Goal: Task Accomplishment & Management: Use online tool/utility

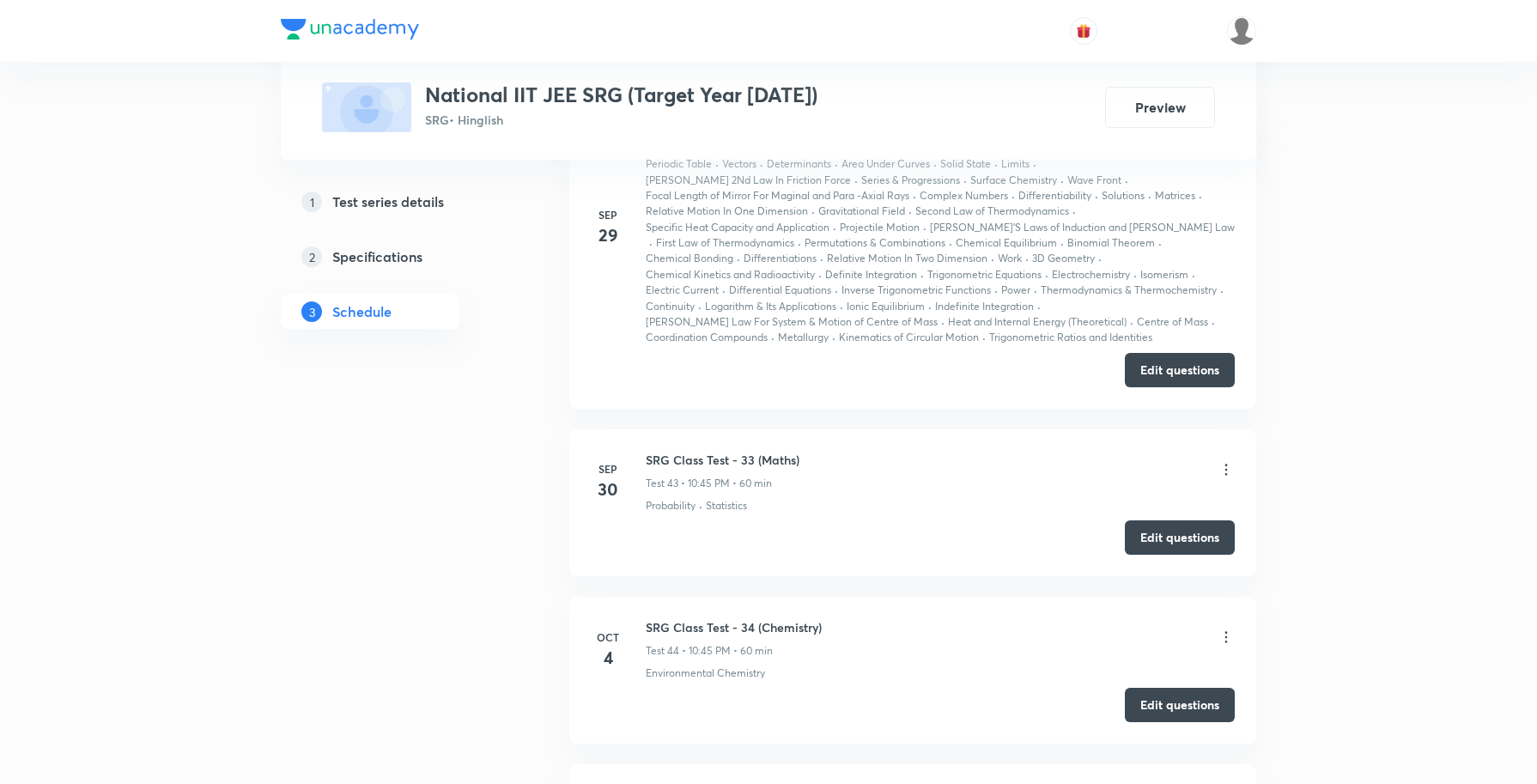
scroll to position [9554, 0]
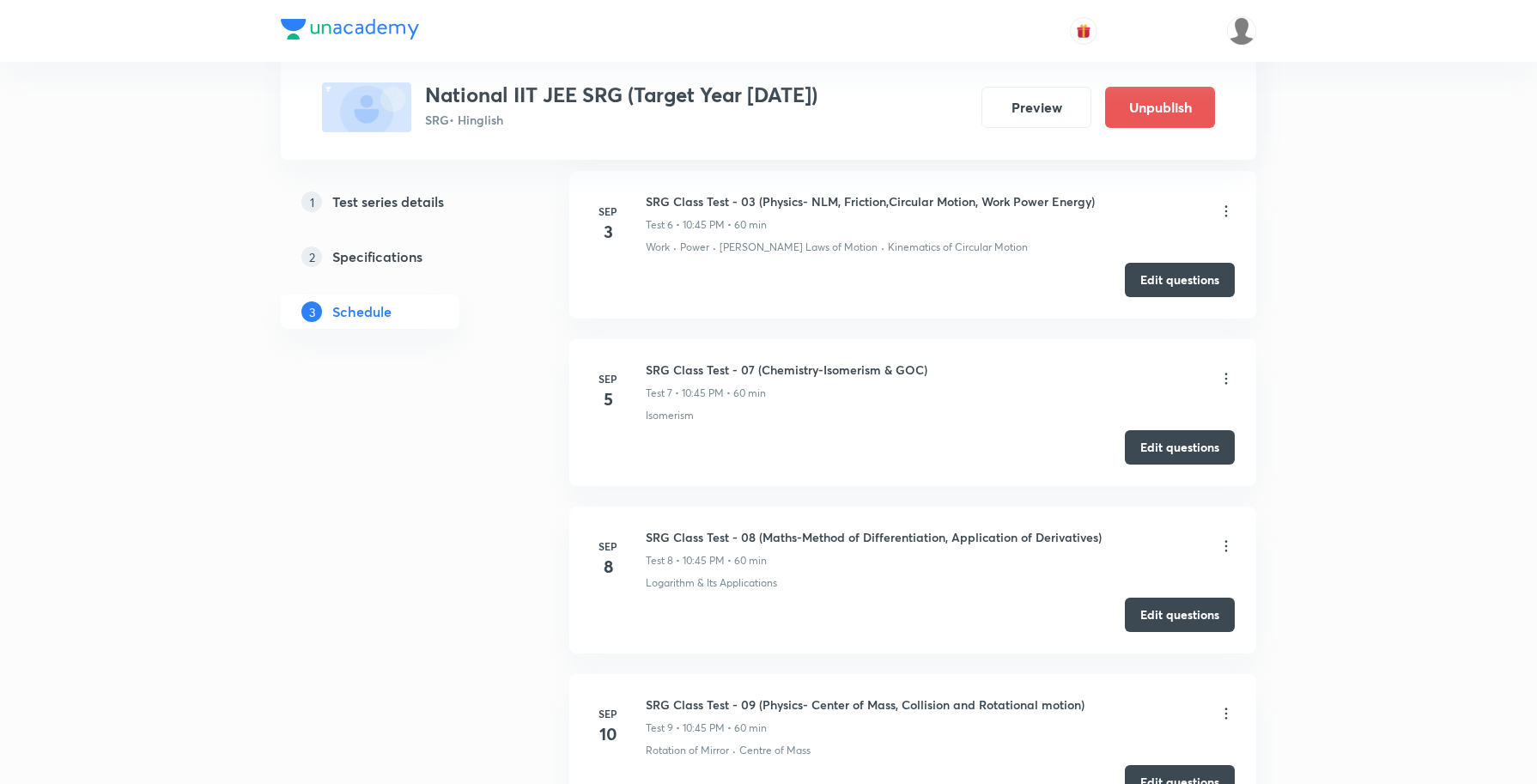
scroll to position [1550, 0]
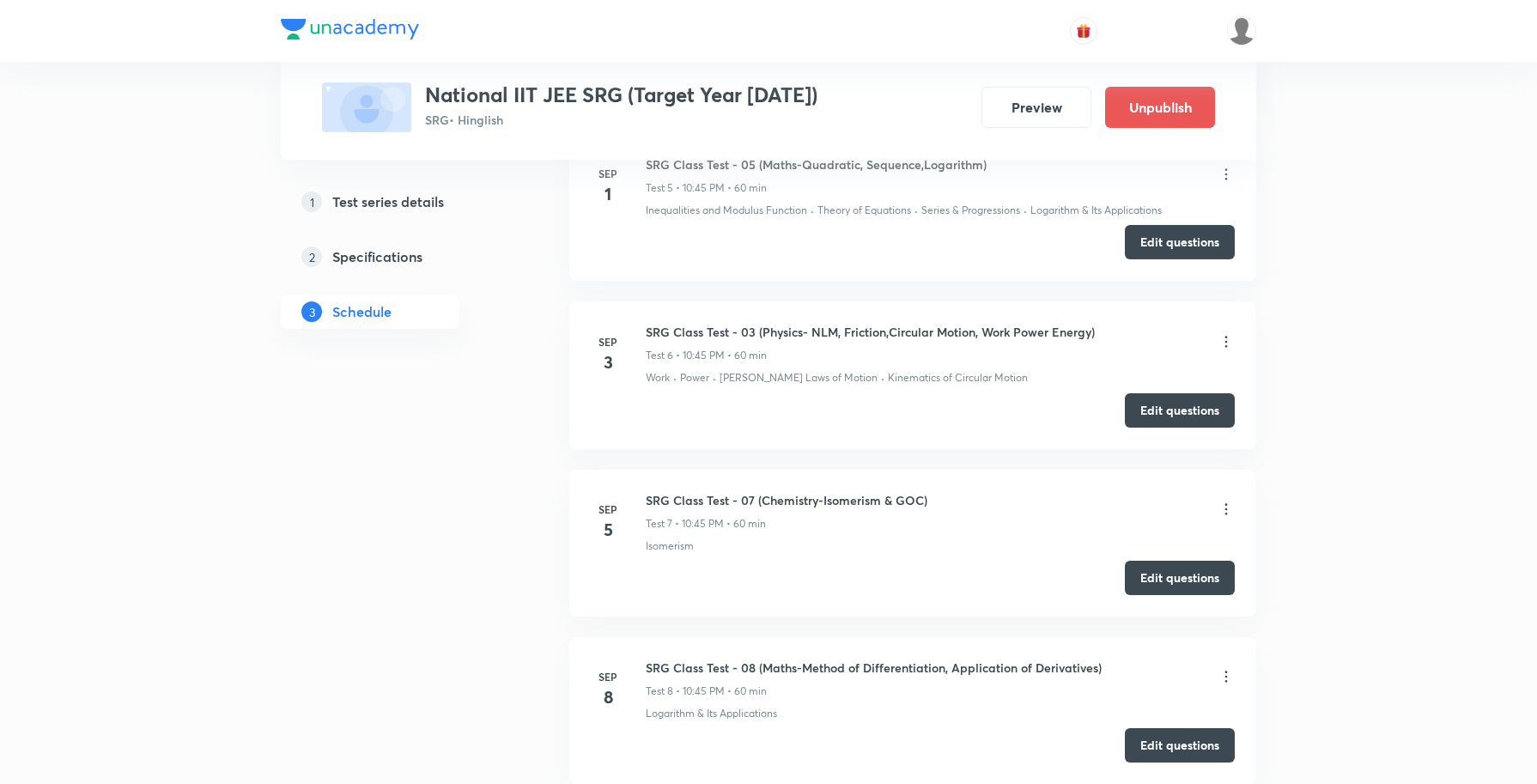
click at [1221, 516] on icon at bounding box center [1226, 509] width 17 height 17
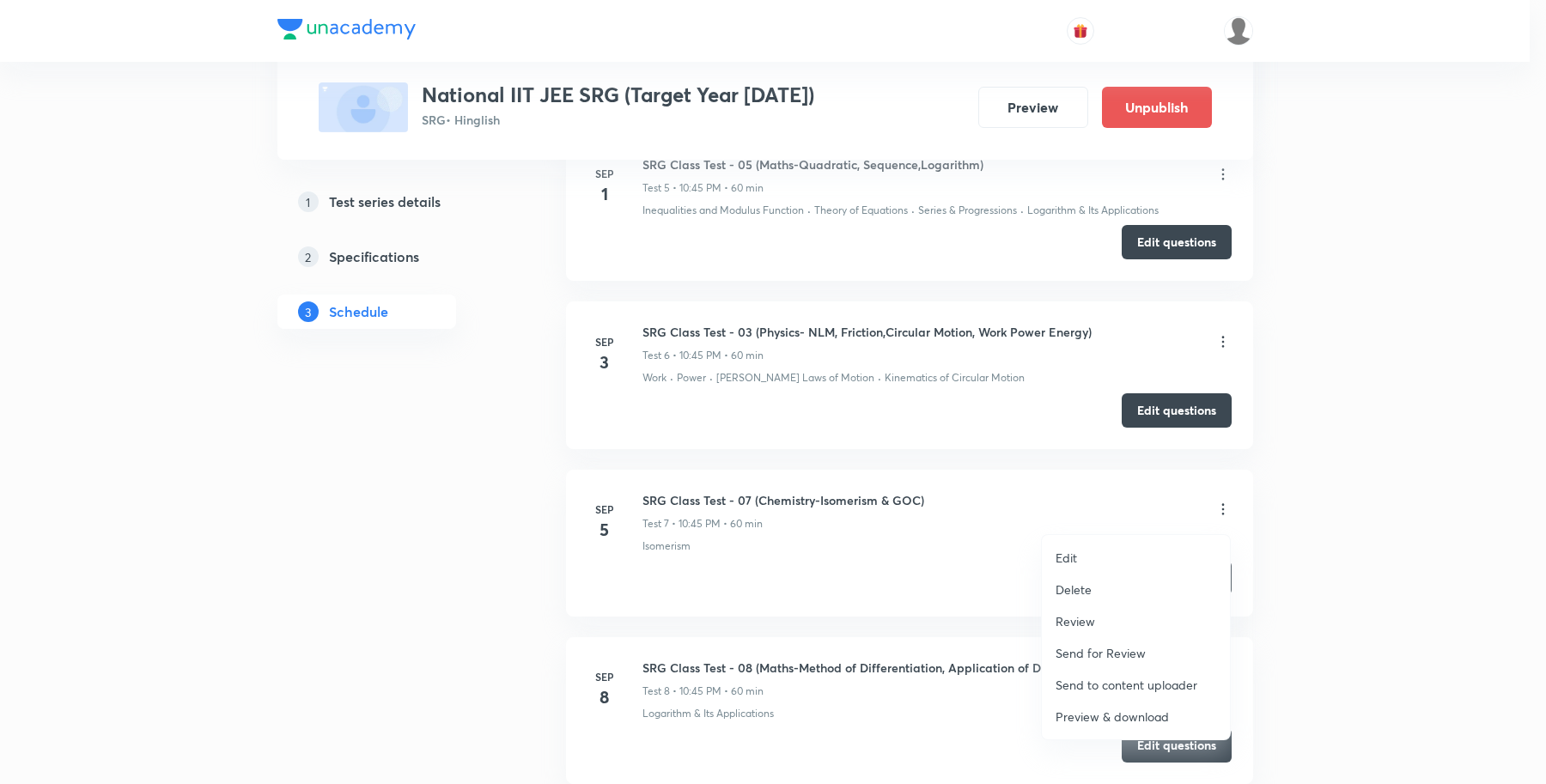
click at [1076, 618] on p "Review" at bounding box center [1076, 620] width 40 height 18
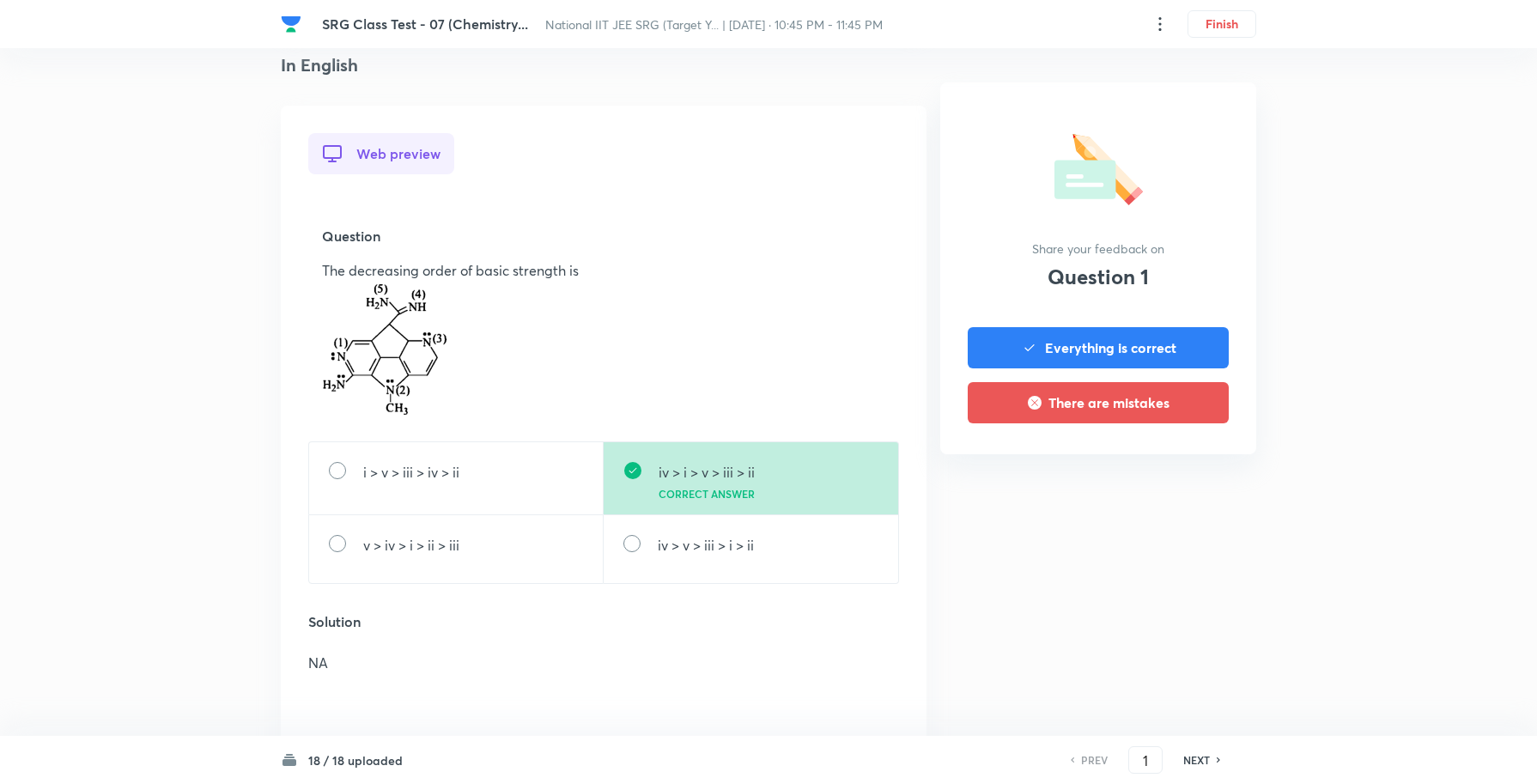
scroll to position [429, 0]
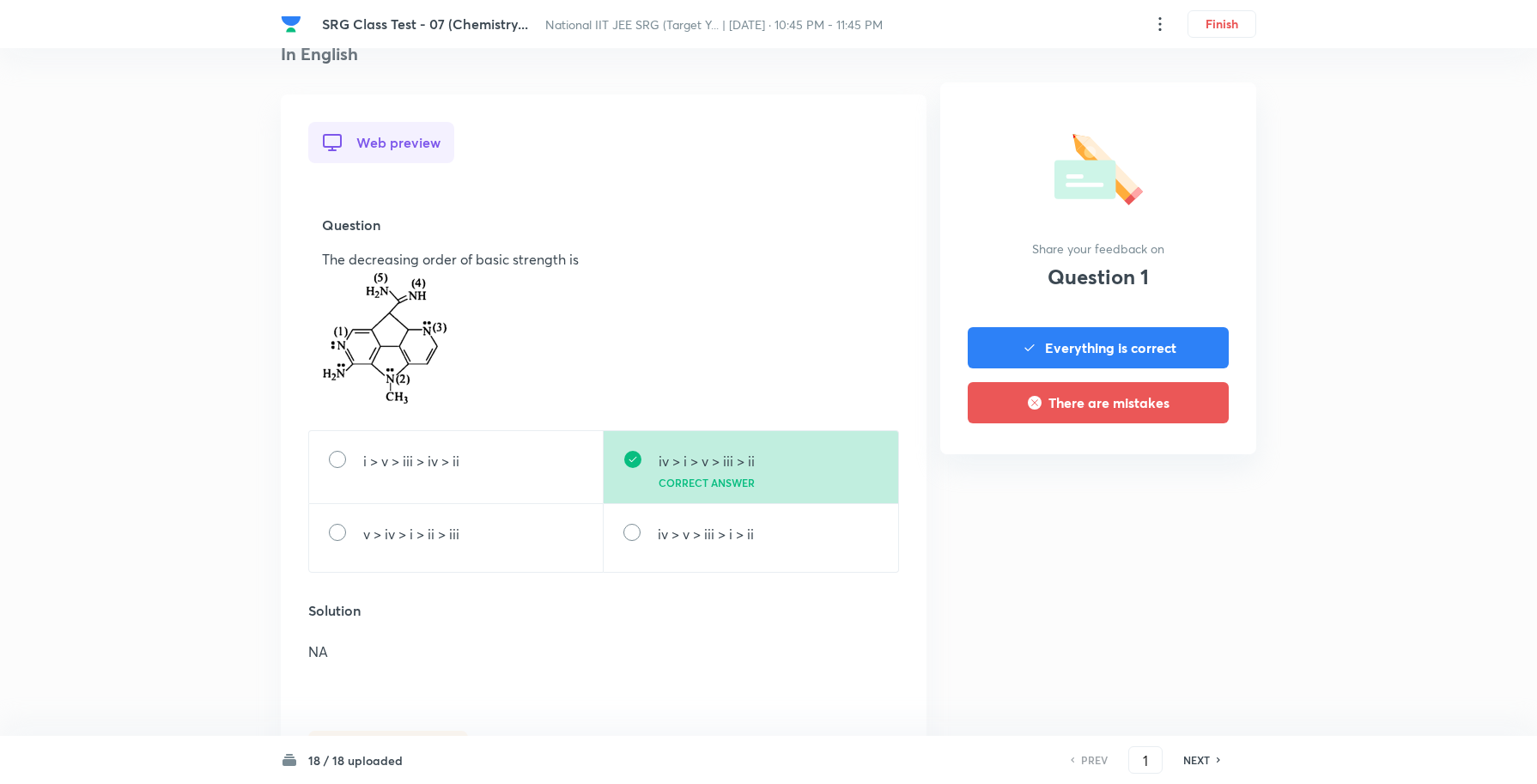
click at [309, 753] on h6 "18 / 18 uploaded" at bounding box center [356, 759] width 95 height 18
drag, startPoint x: 1152, startPoint y: 754, endPoint x: 1101, endPoint y: 747, distance: 51.5
click at [1109, 748] on div "PREV 1 ​ NEXT" at bounding box center [1145, 759] width 221 height 27
type input "18"
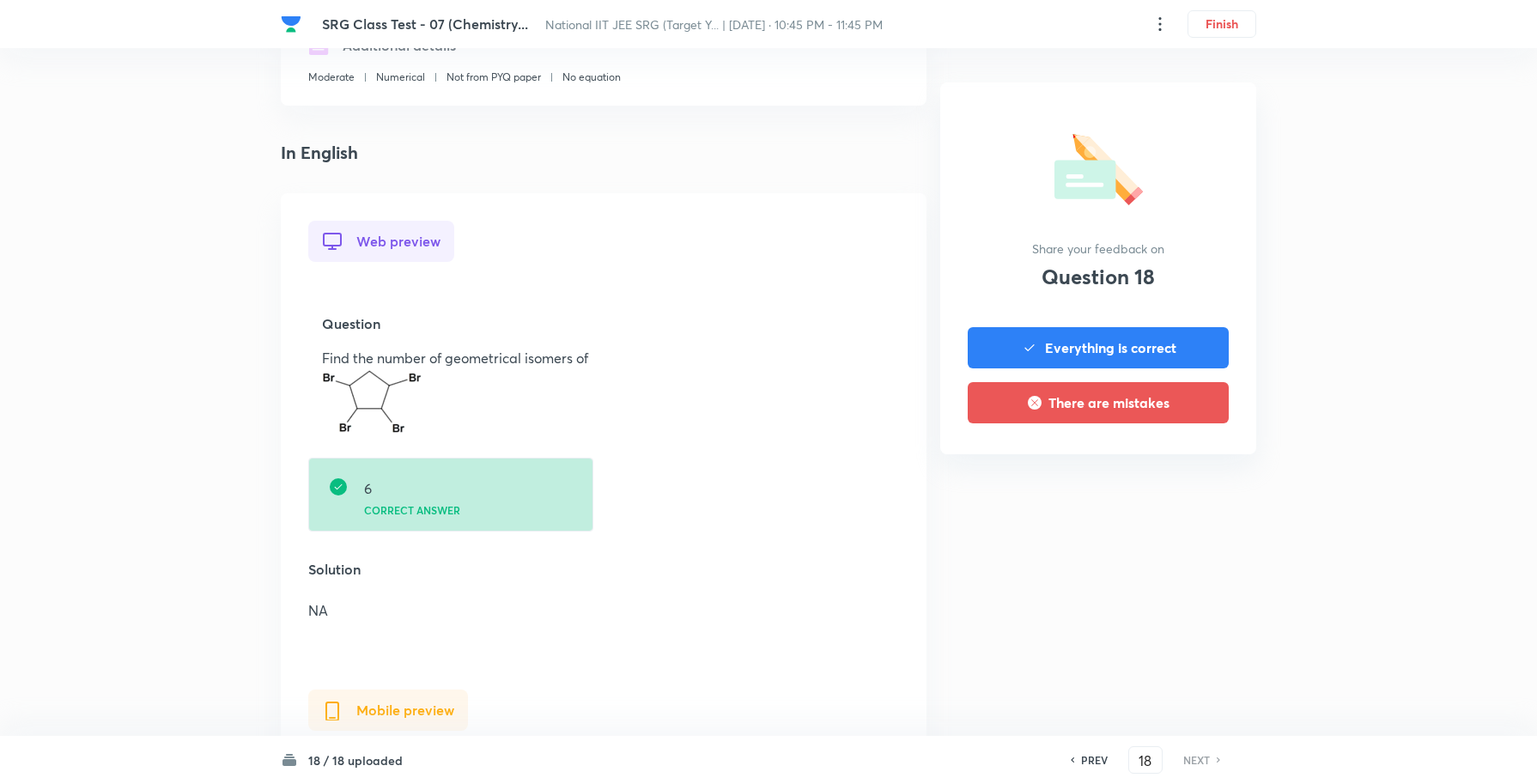
scroll to position [292, 0]
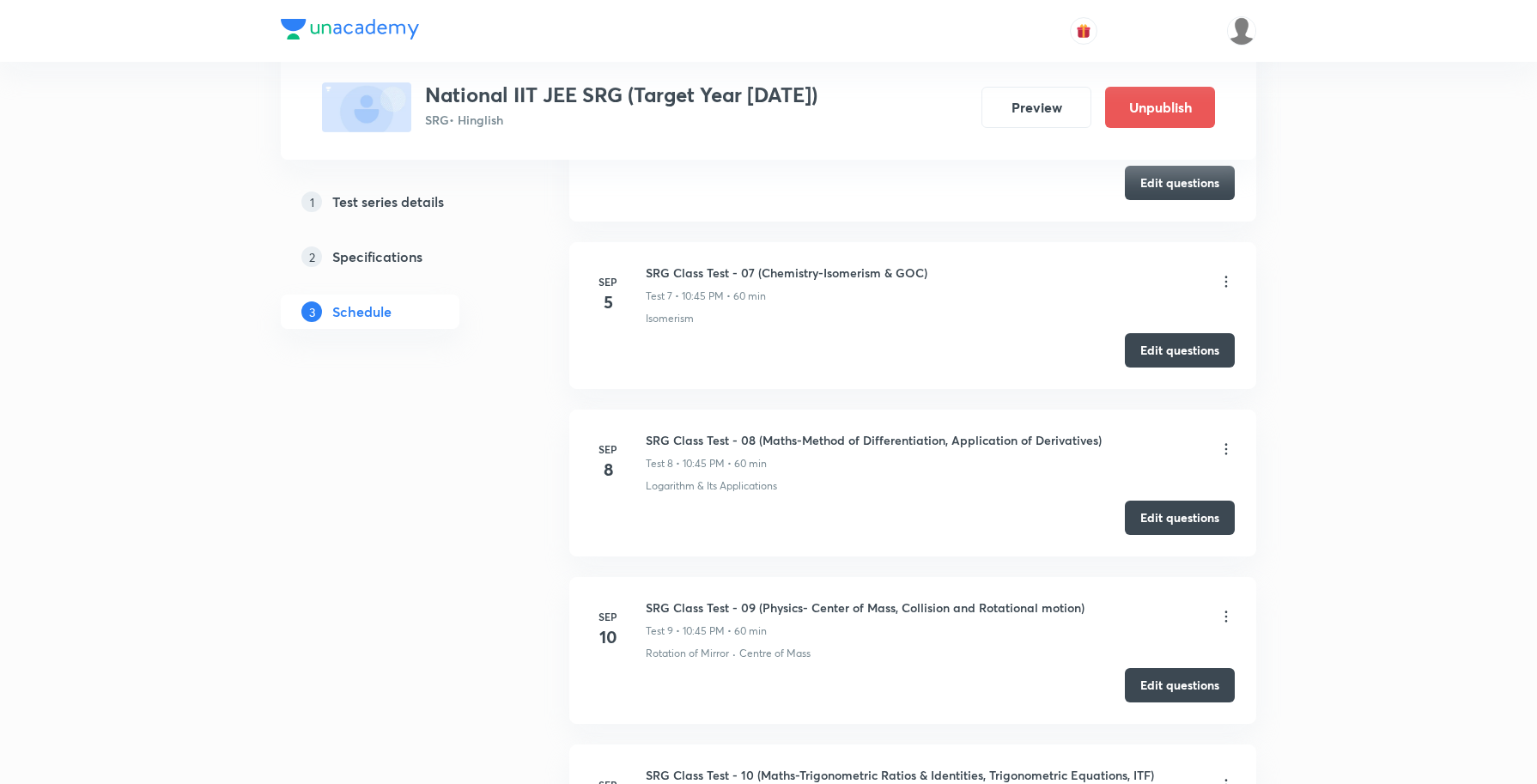
scroll to position [1717, 0]
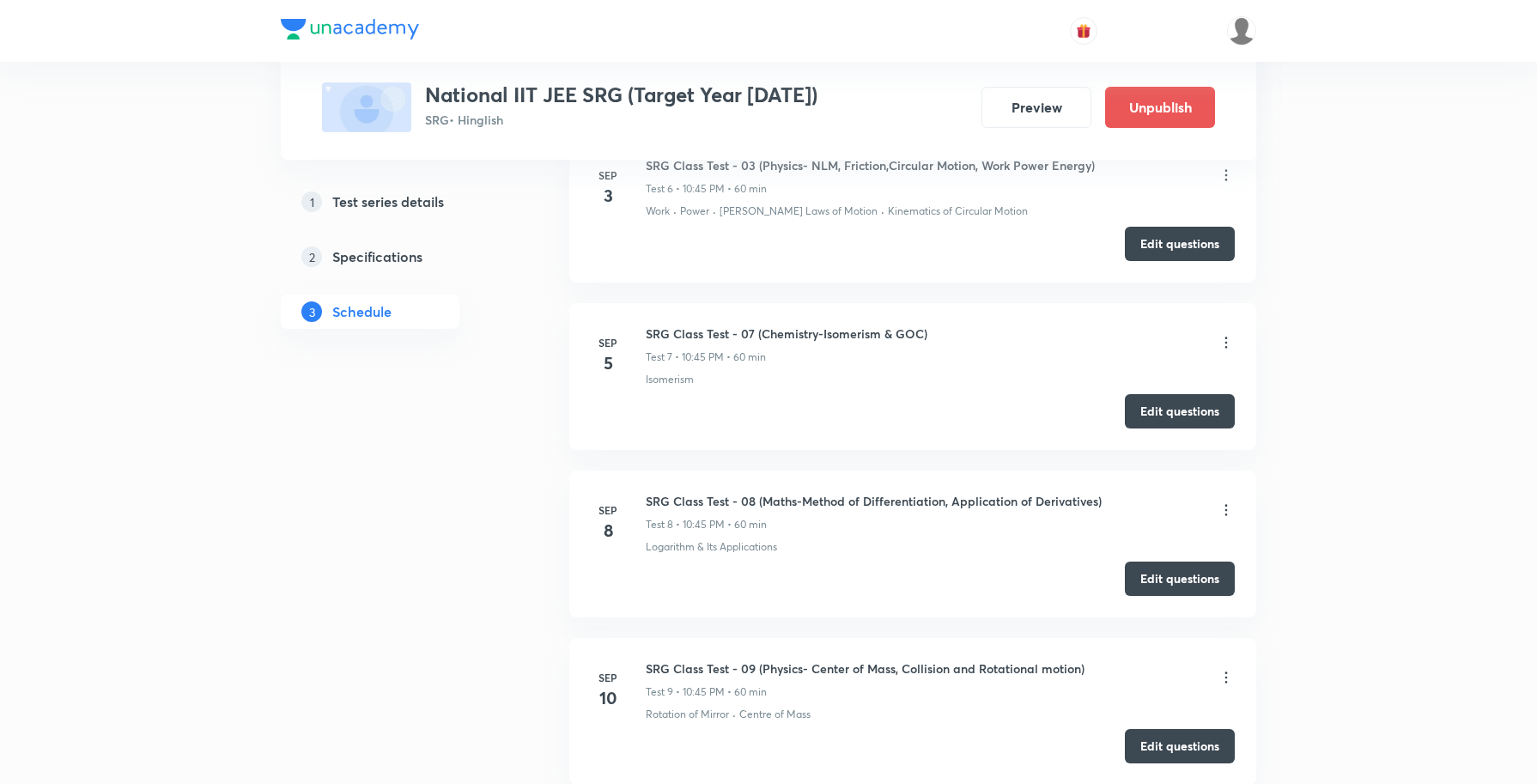
click at [1225, 516] on icon at bounding box center [1226, 510] width 17 height 17
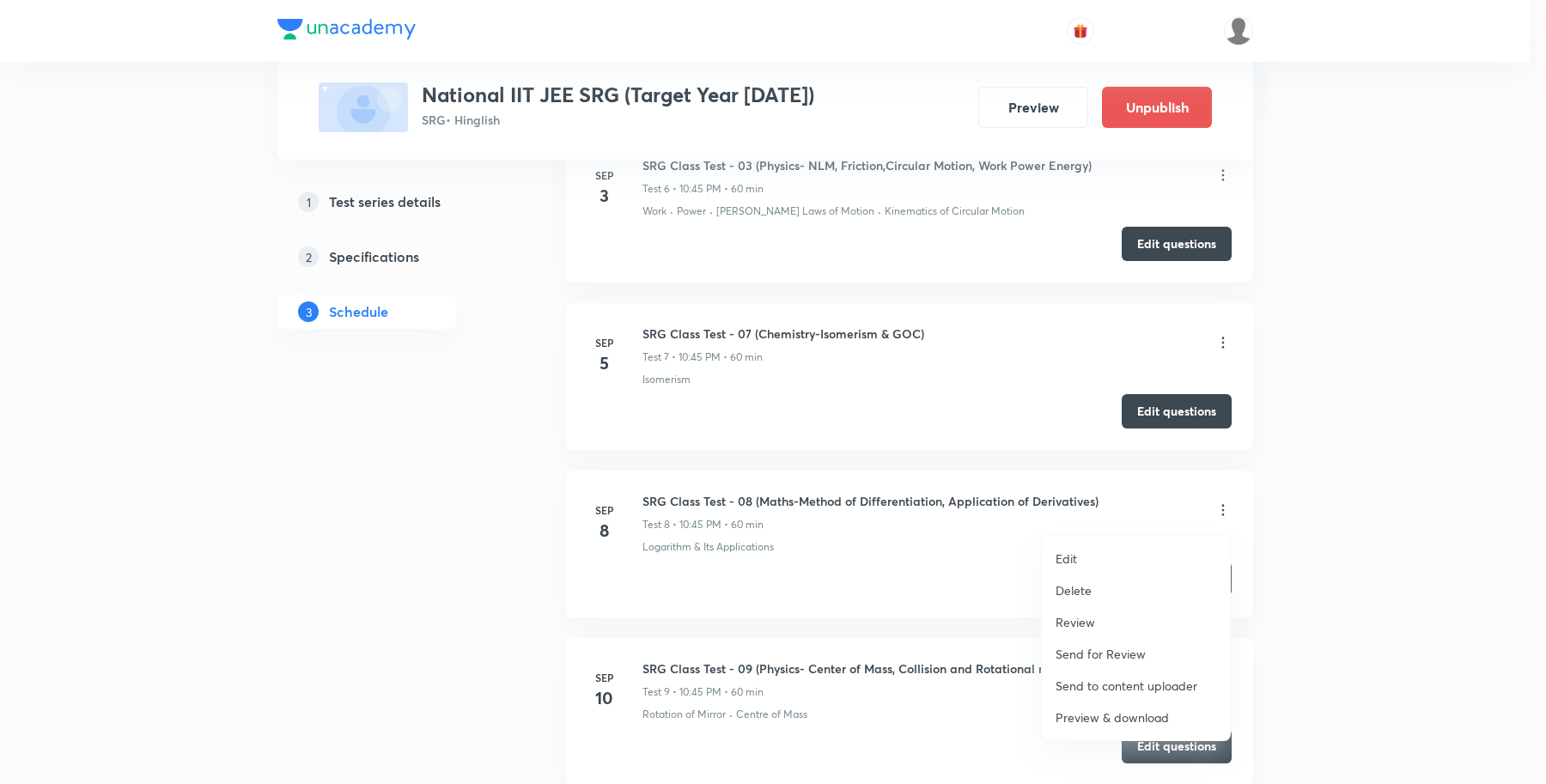
click at [1115, 618] on li "Review" at bounding box center [1135, 622] width 188 height 32
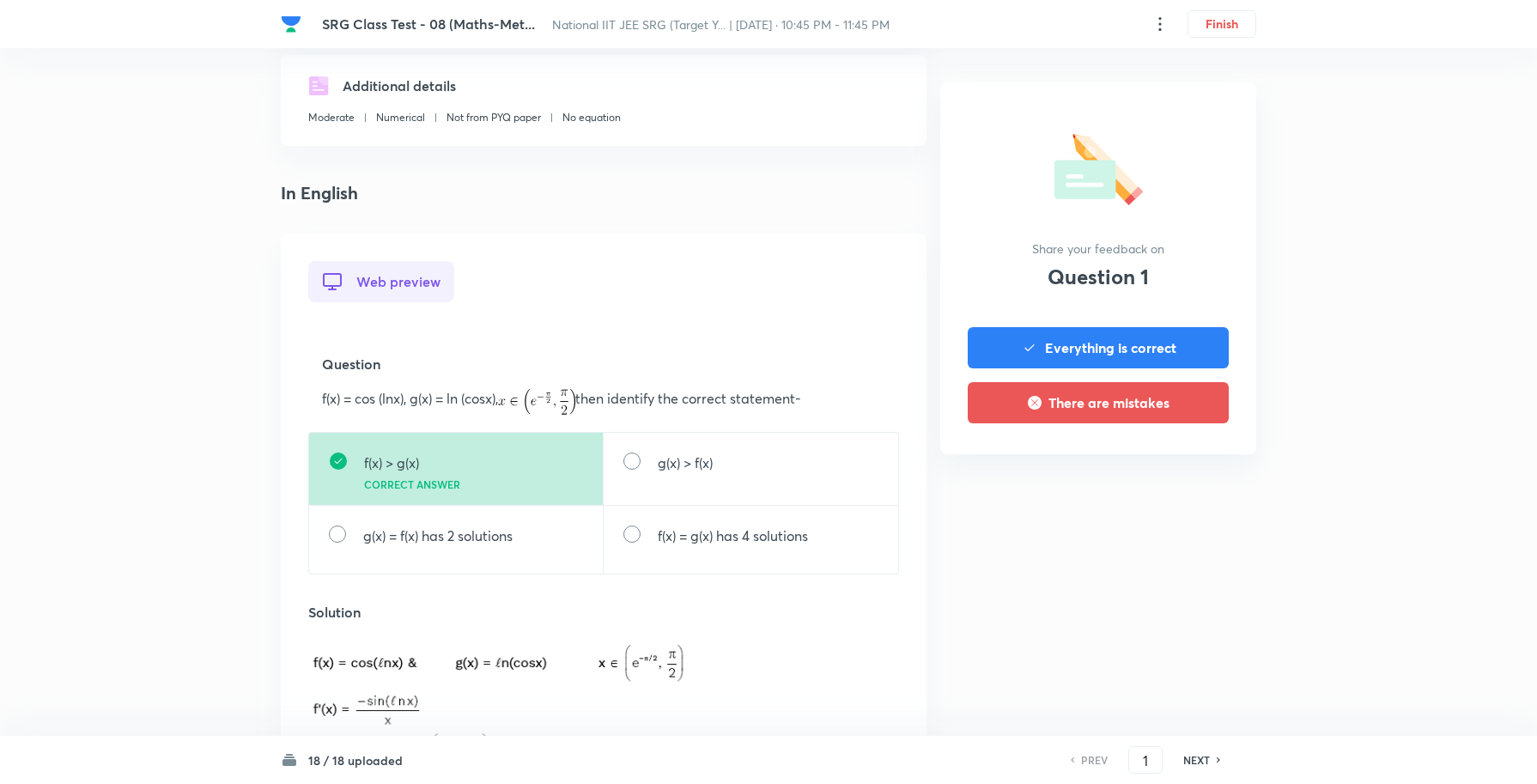
scroll to position [322, 0]
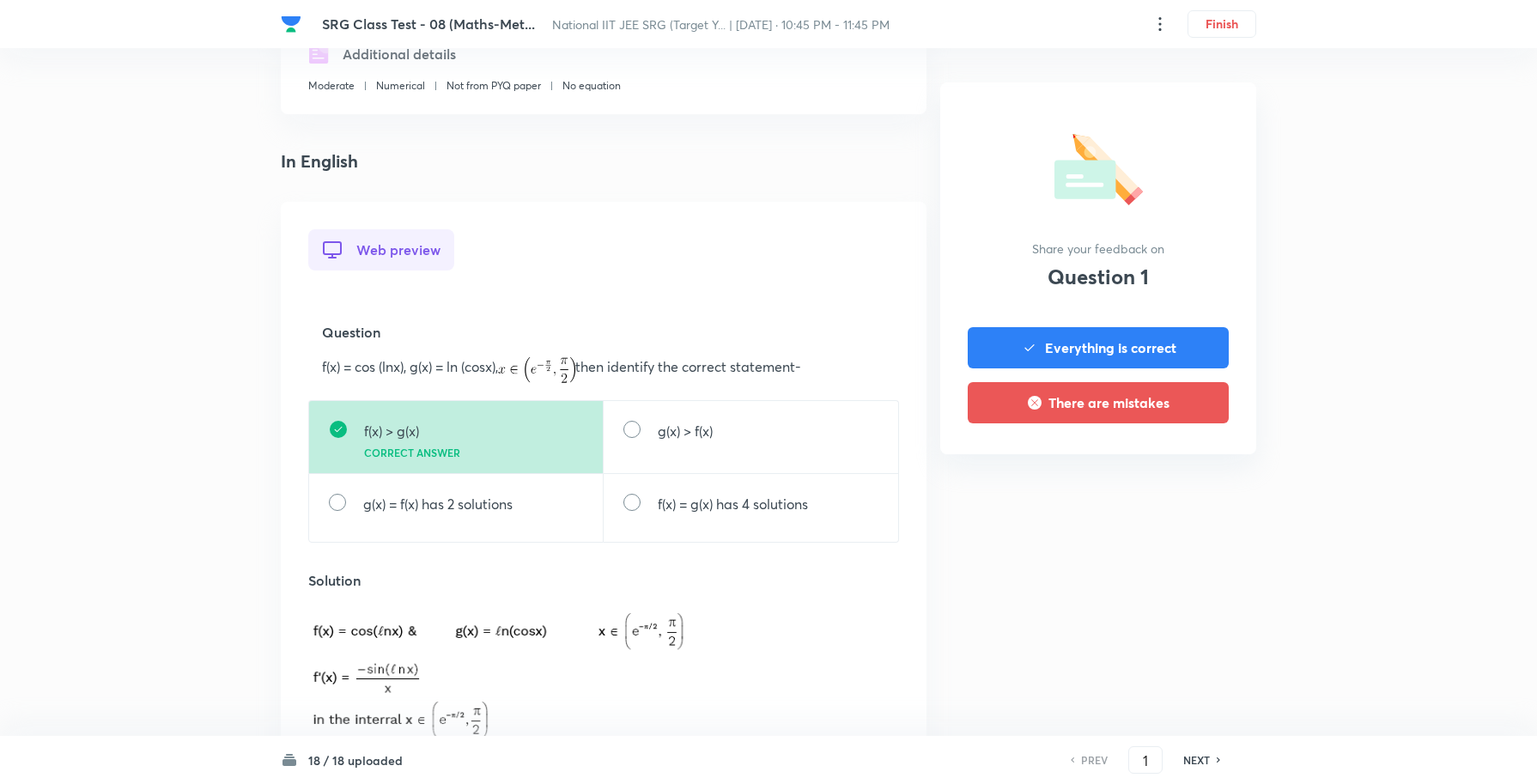
click at [1206, 748] on div "PREV 1 ​ NEXT" at bounding box center [1145, 759] width 221 height 27
click at [1199, 760] on h6 "NEXT" at bounding box center [1196, 759] width 26 height 15
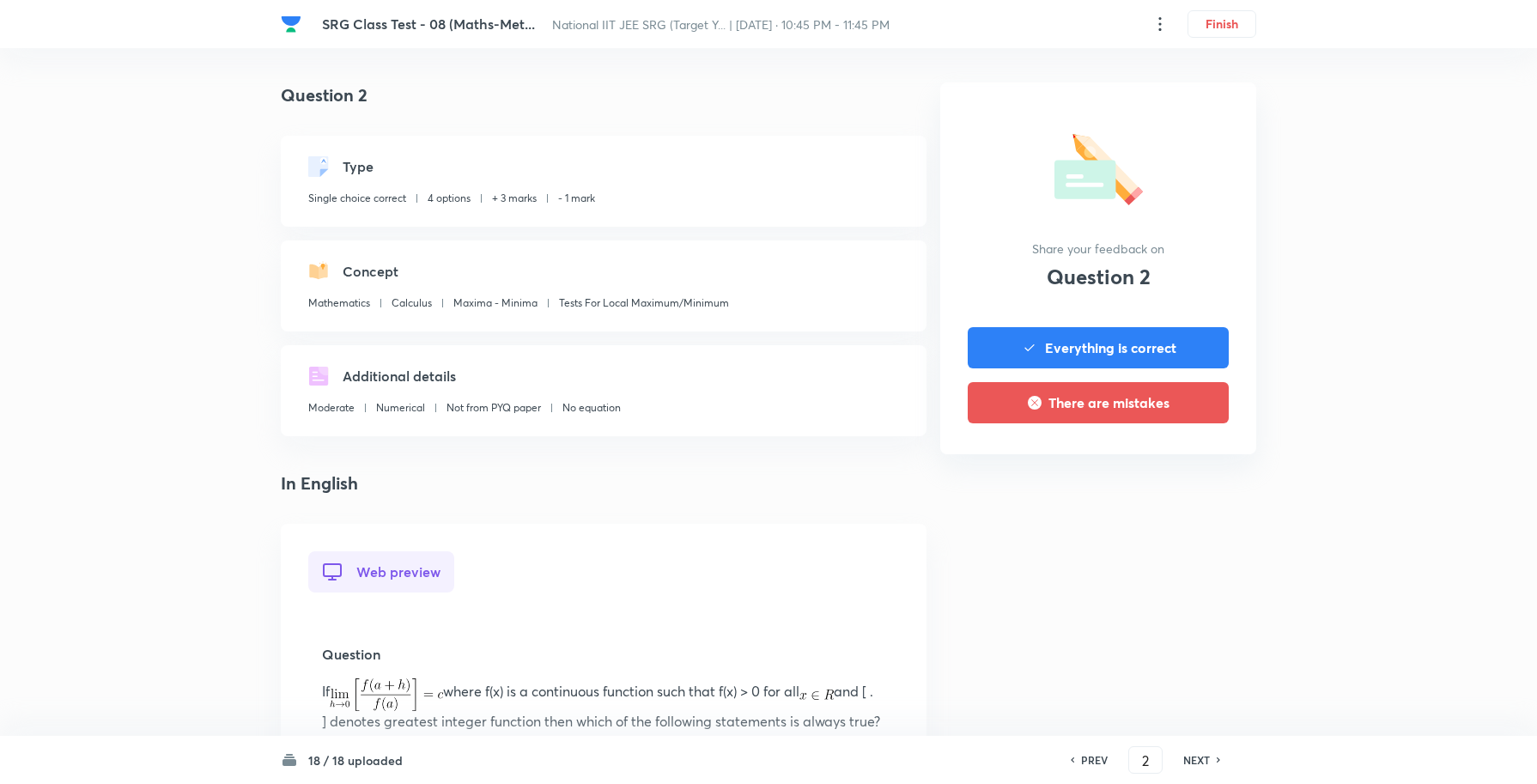
scroll to position [429, 0]
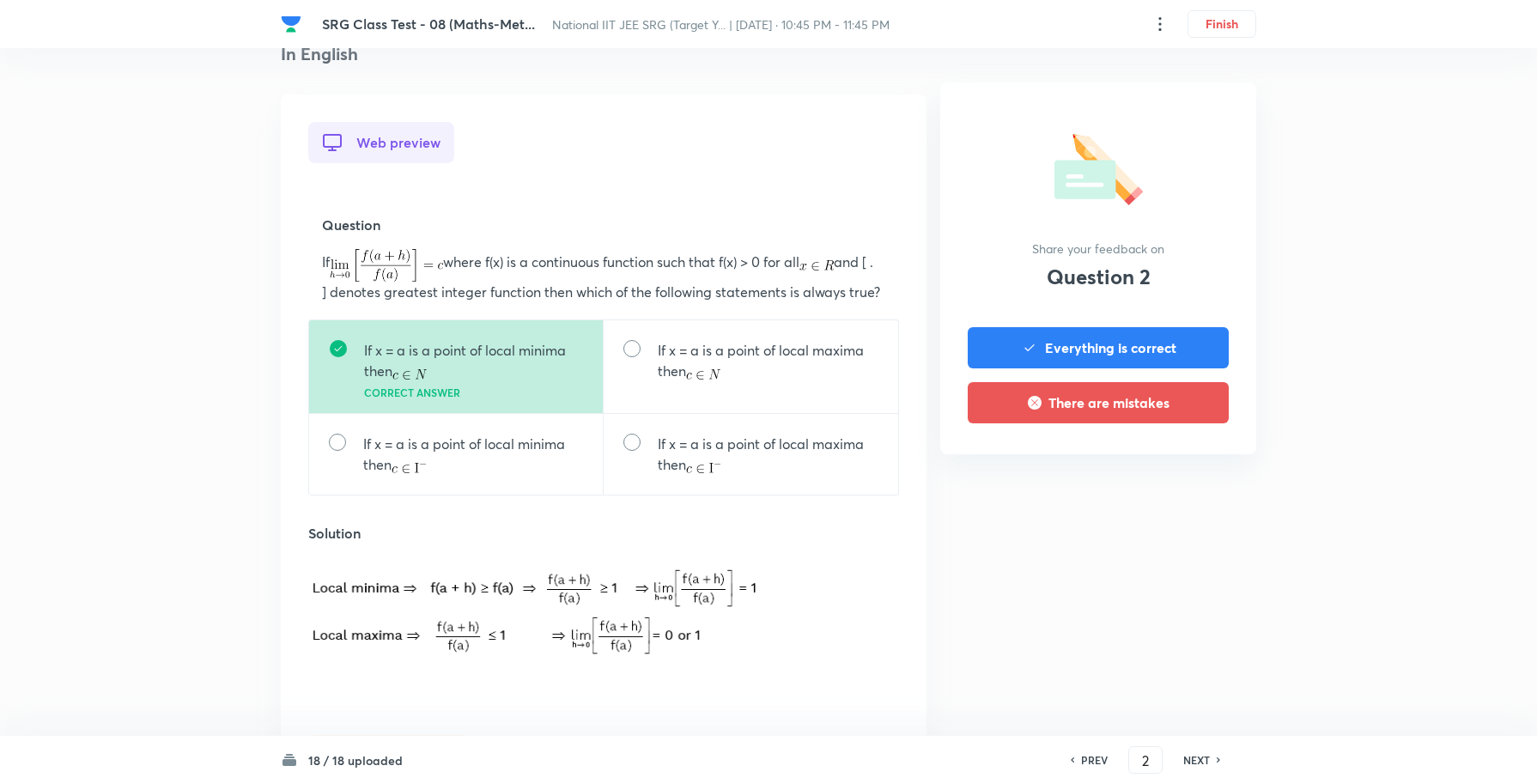
click at [1199, 756] on h6 "NEXT" at bounding box center [1196, 759] width 26 height 15
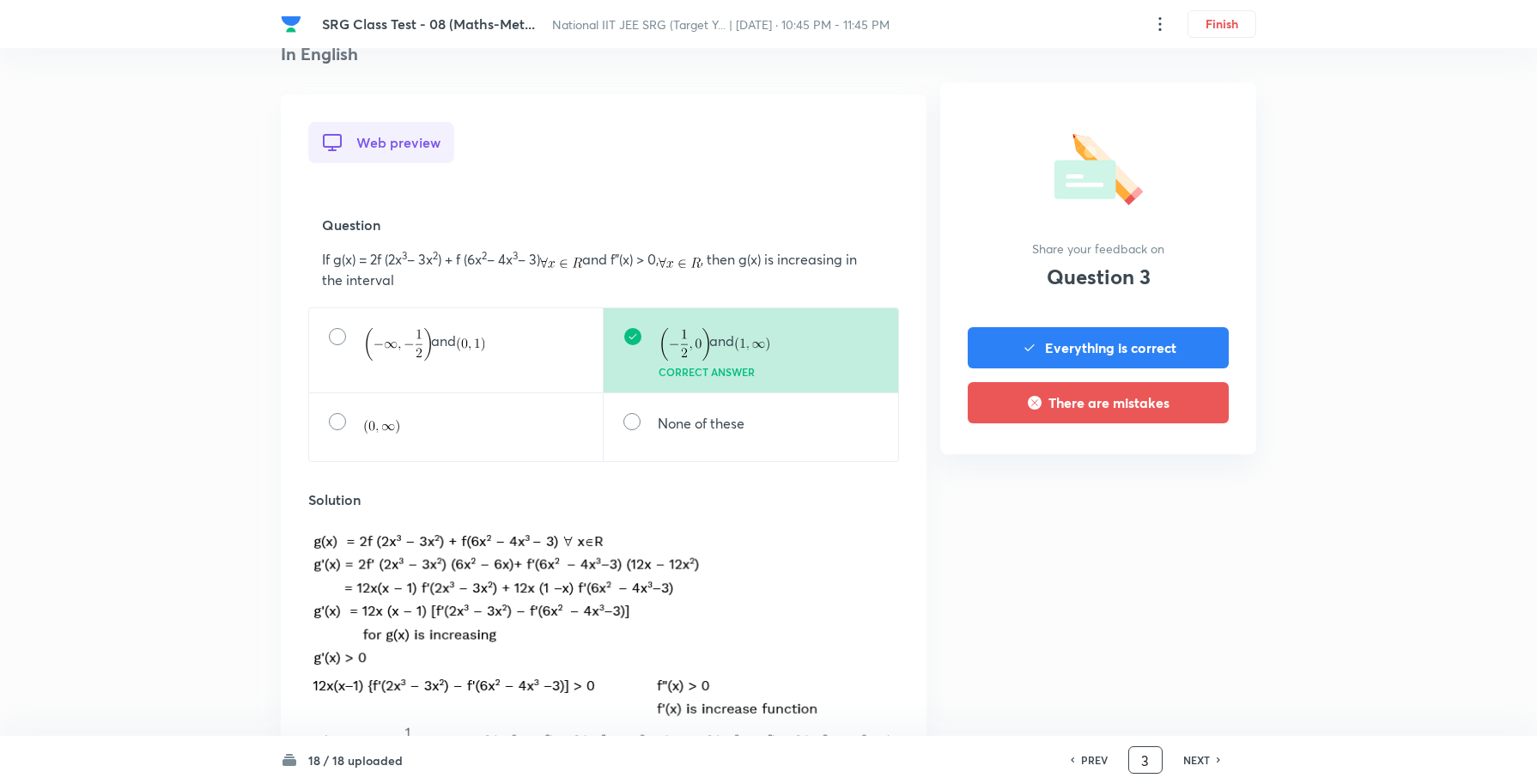
drag, startPoint x: 1147, startPoint y: 758, endPoint x: 1039, endPoint y: 740, distance: 109.5
click at [1044, 743] on div "18 / 18 uploaded PREV 3 ​ NEXT" at bounding box center [768, 759] width 975 height 48
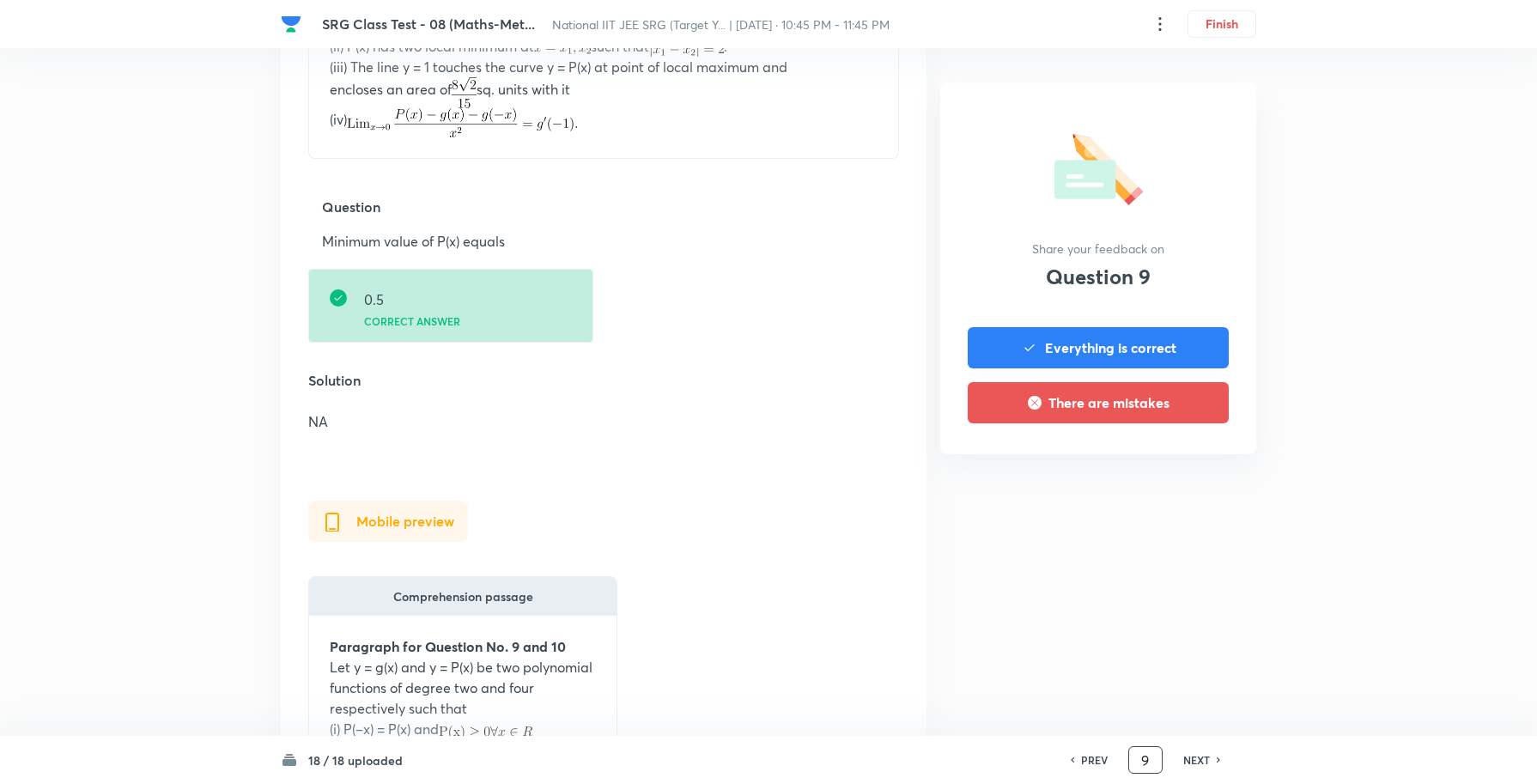
scroll to position [751, 0]
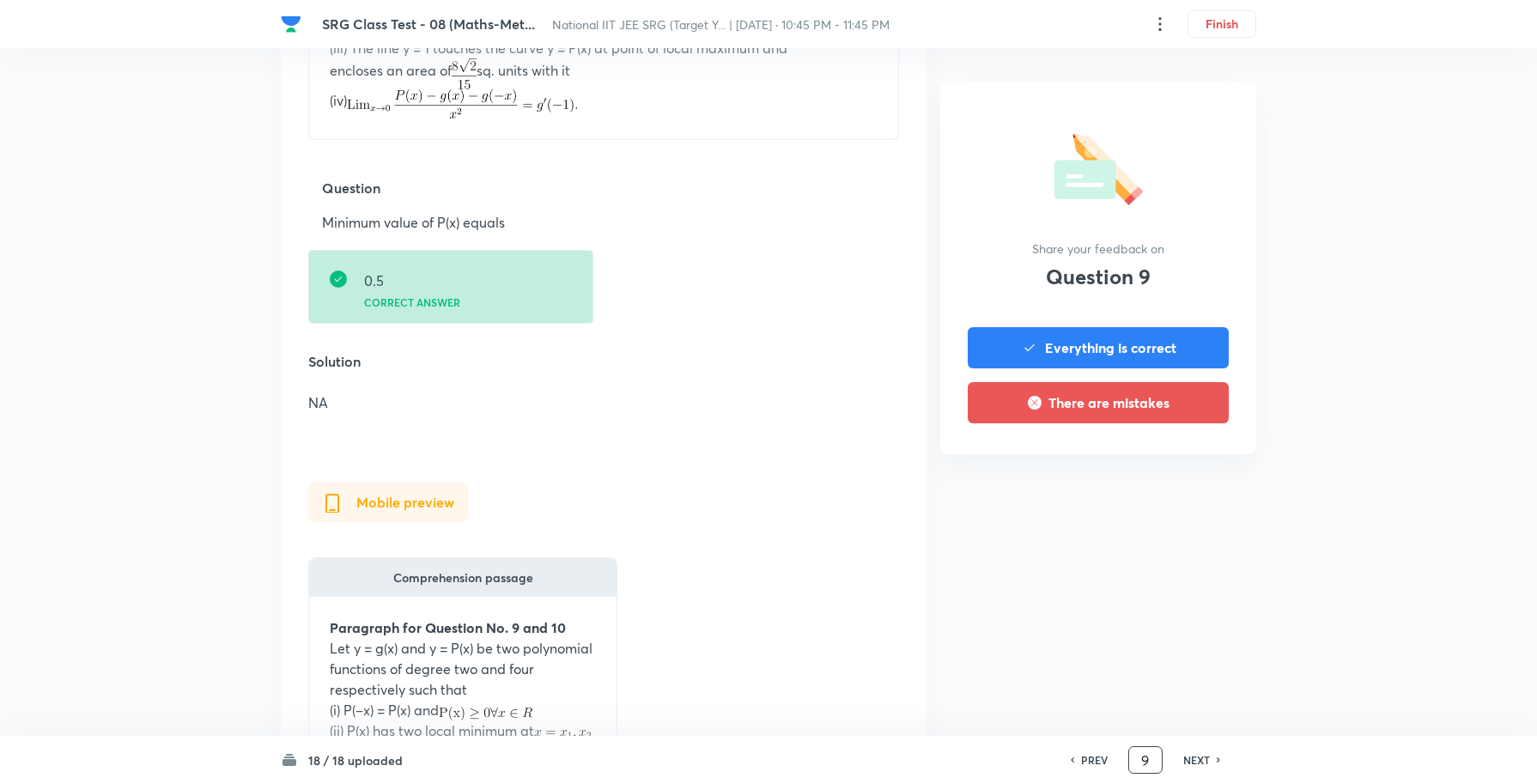
click at [1200, 757] on h6 "NEXT" at bounding box center [1196, 759] width 26 height 15
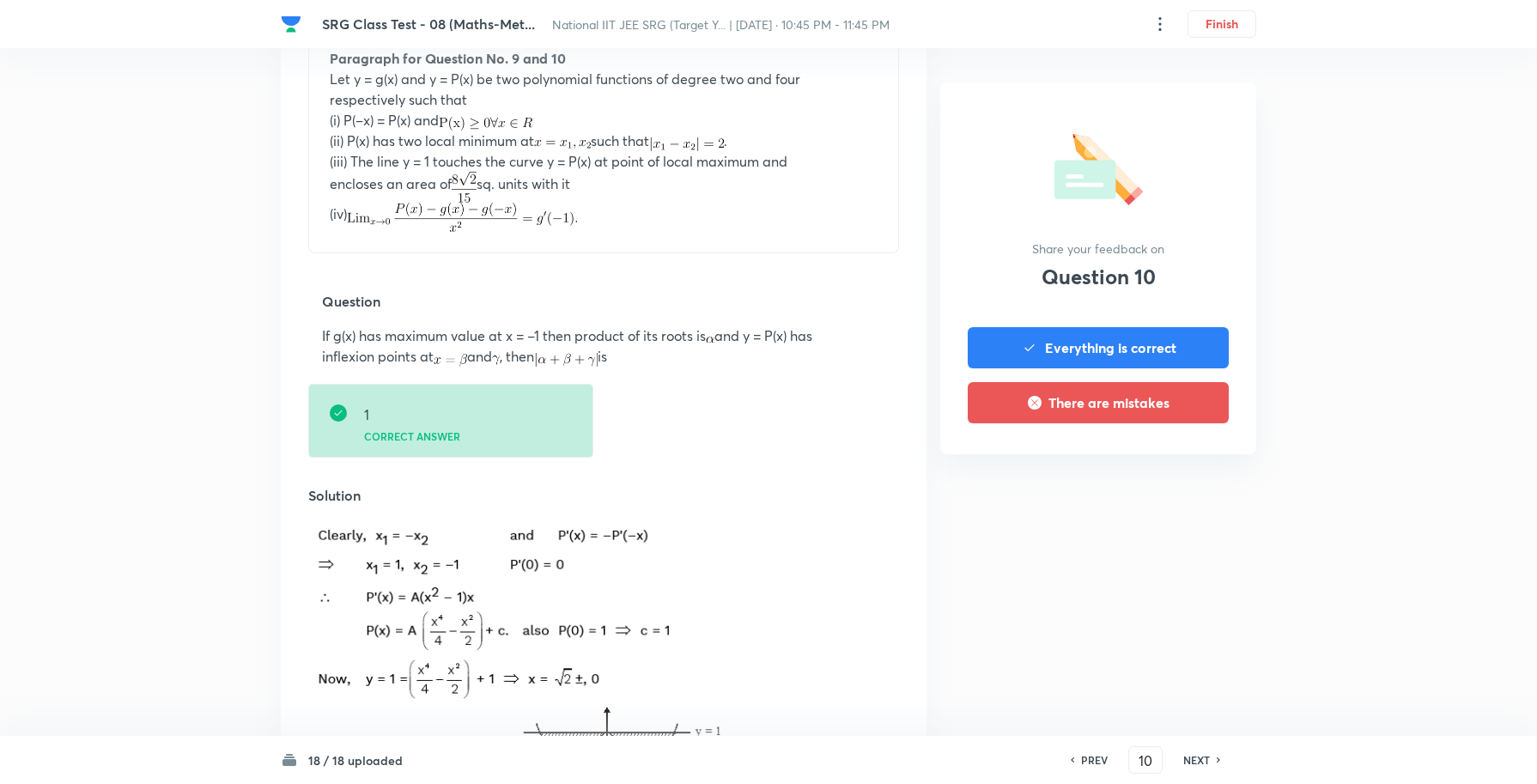
scroll to position [644, 0]
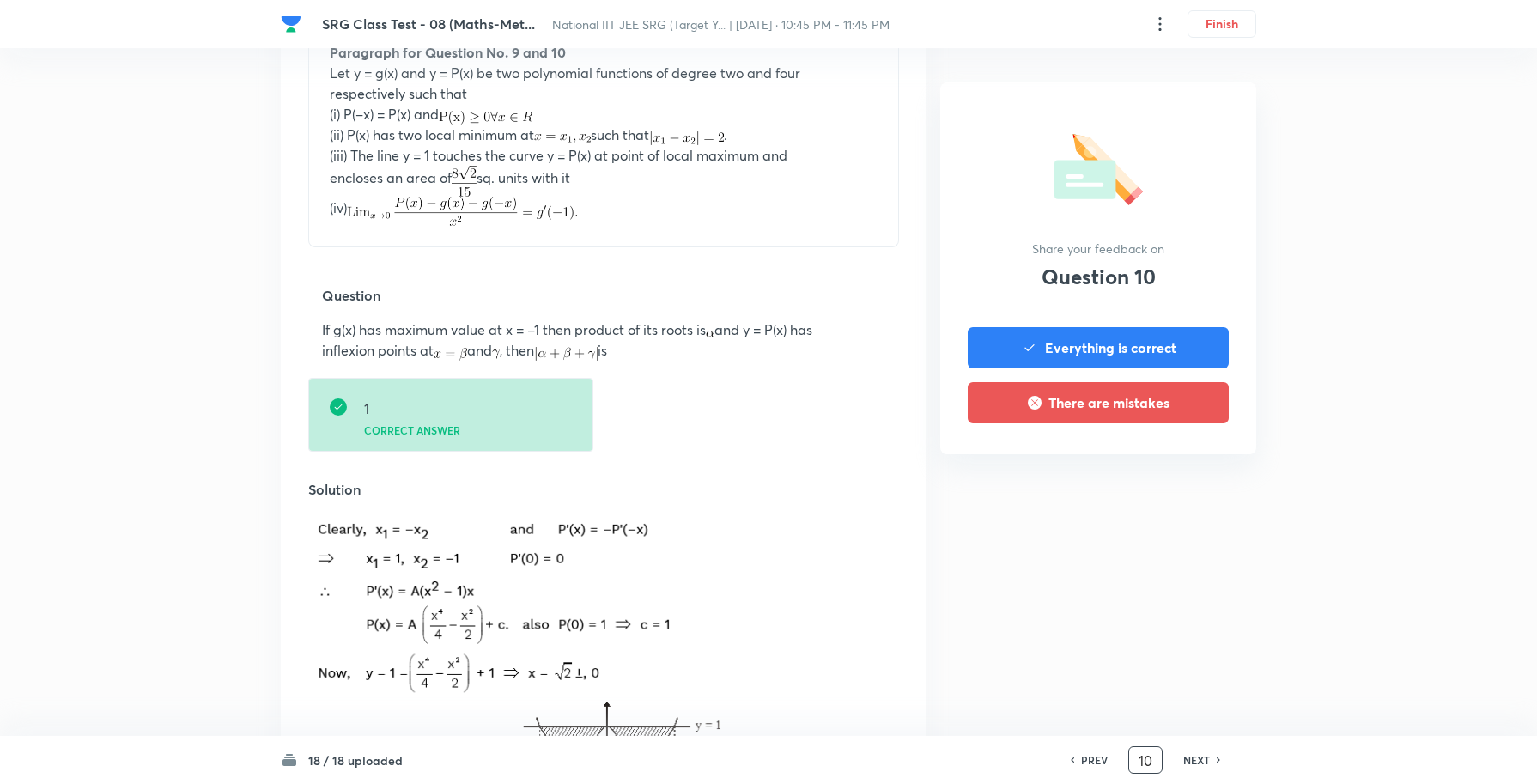
drag, startPoint x: 1155, startPoint y: 761, endPoint x: 954, endPoint y: 727, distance: 203.9
type input "18"
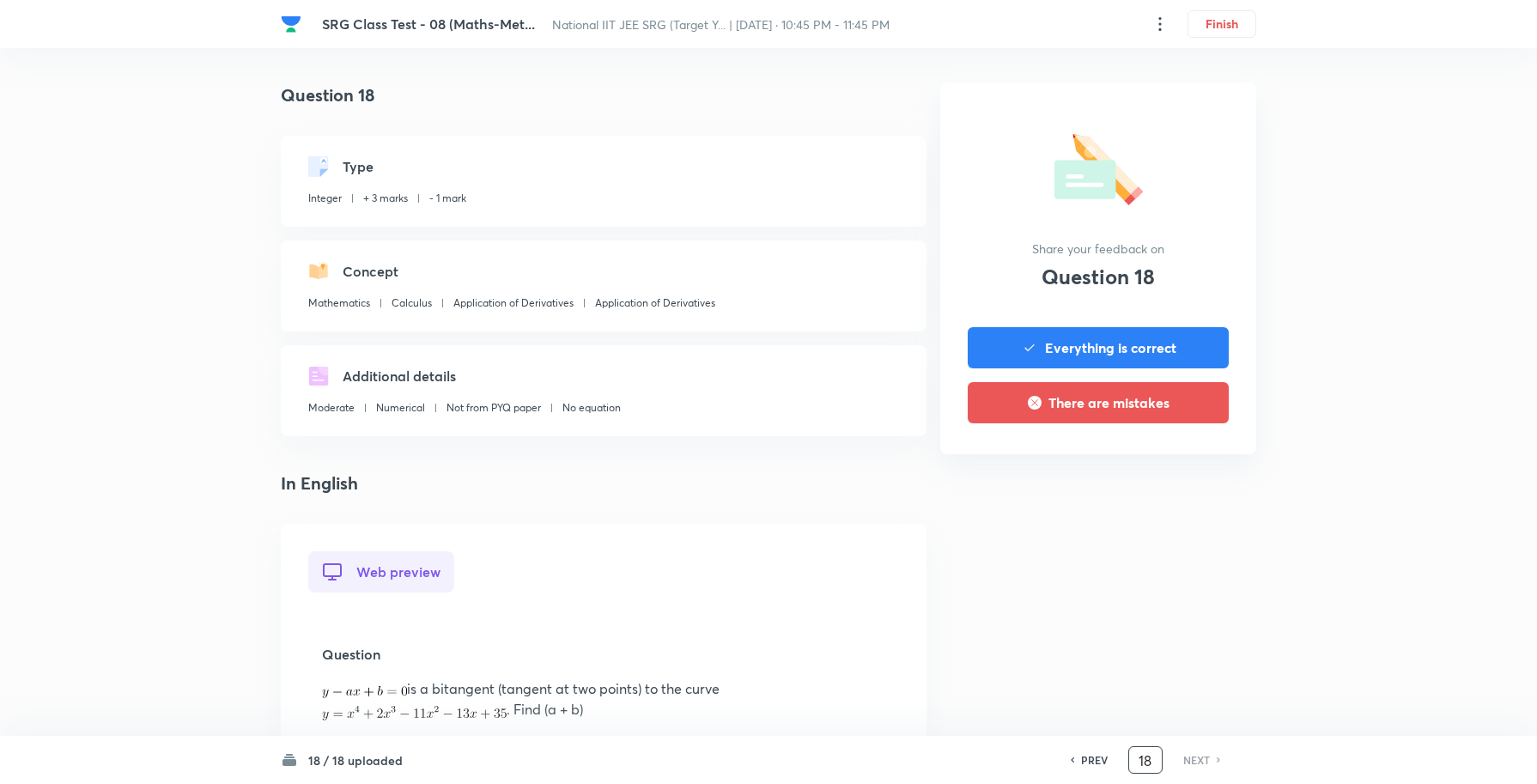
click at [1202, 758] on h6 "NEXT" at bounding box center [1196, 759] width 26 height 15
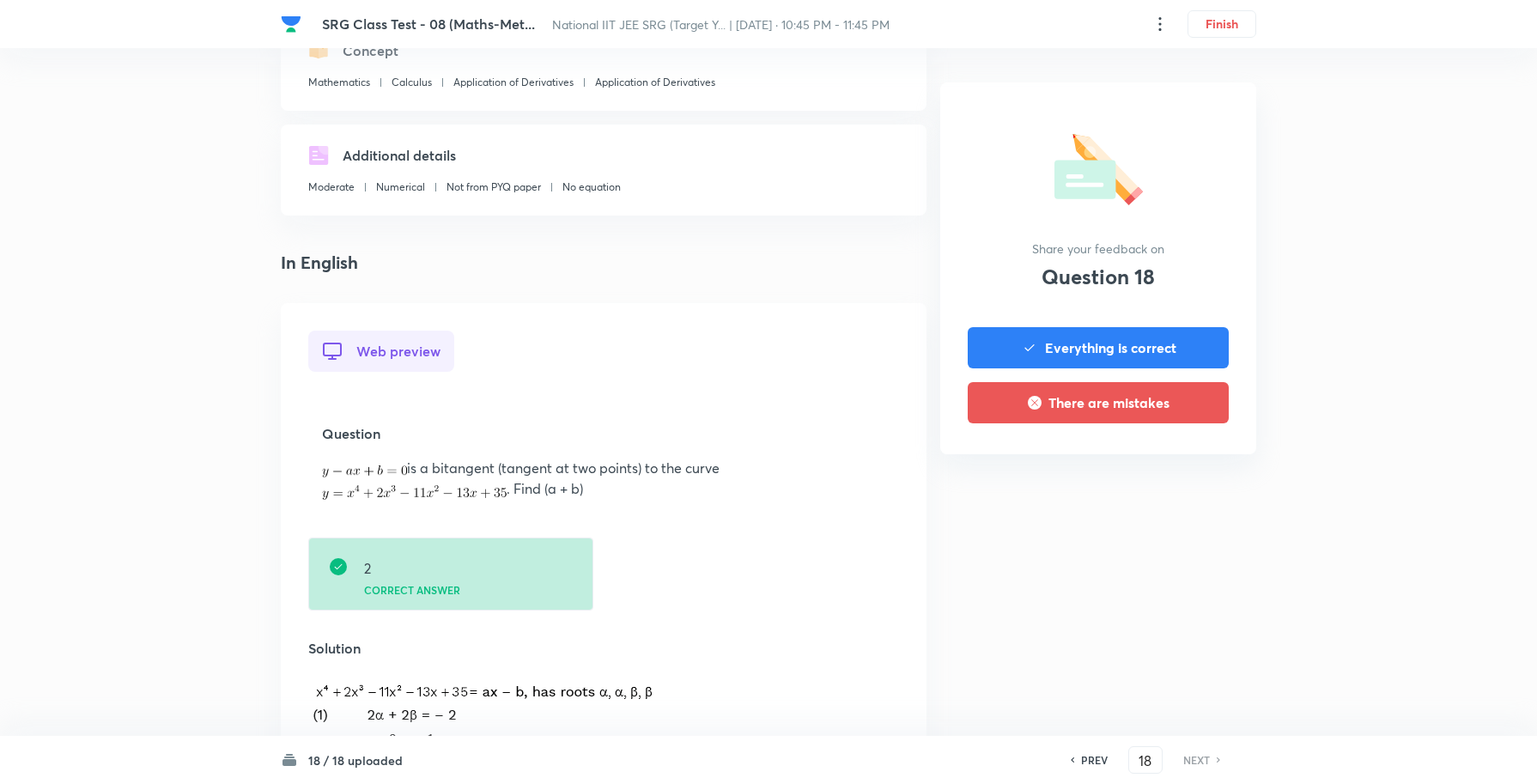
scroll to position [215, 0]
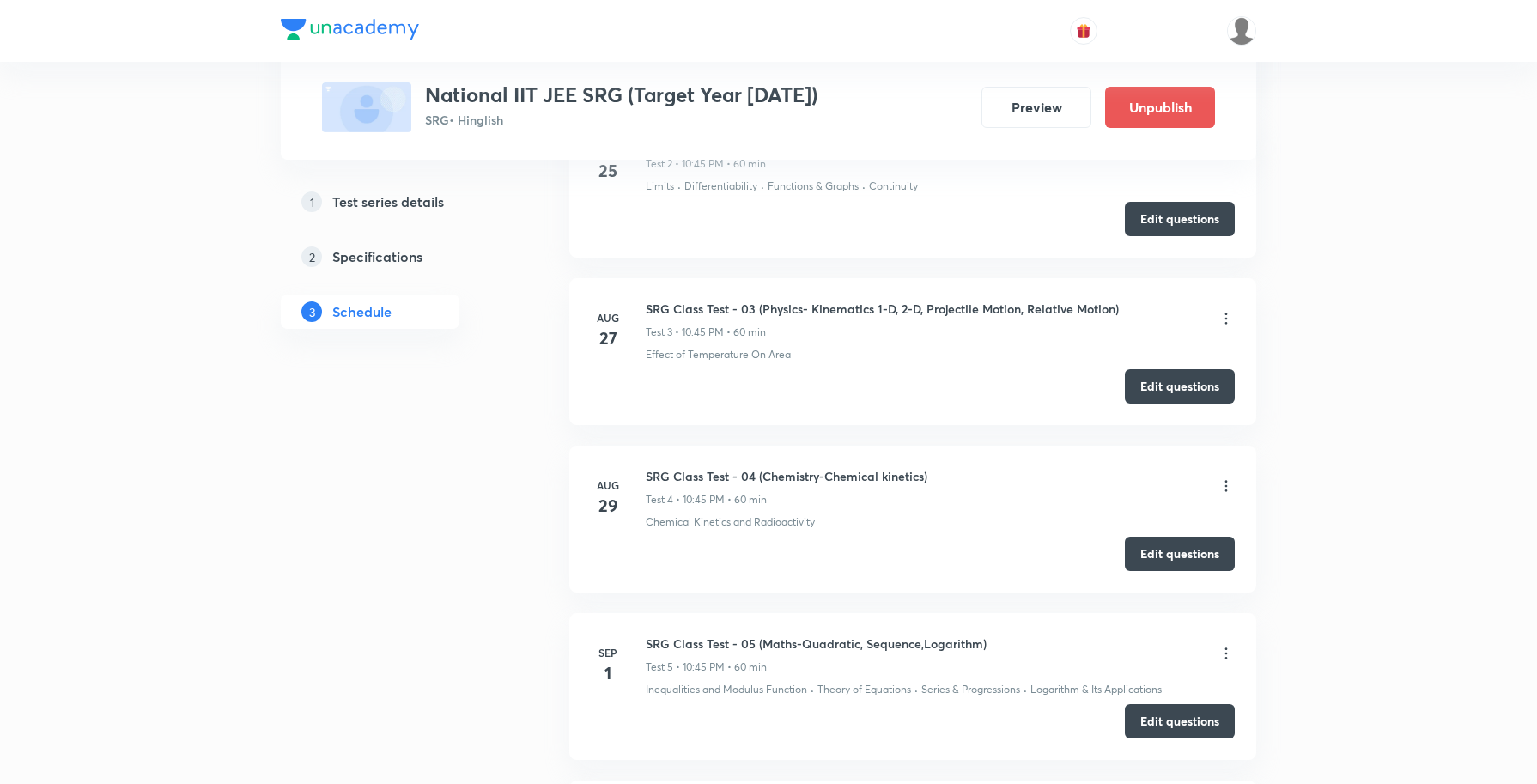
scroll to position [1073, 0]
